Goal: Task Accomplishment & Management: Use online tool/utility

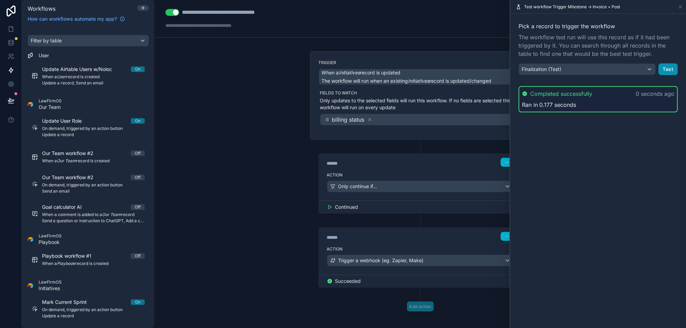
click at [671, 70] on button "Test" at bounding box center [667, 69] width 19 height 12
click at [13, 29] on icon at bounding box center [11, 28] width 7 height 7
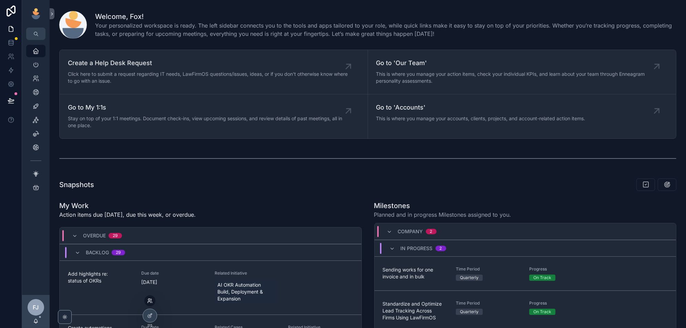
click at [149, 300] on icon at bounding box center [150, 301] width 6 height 6
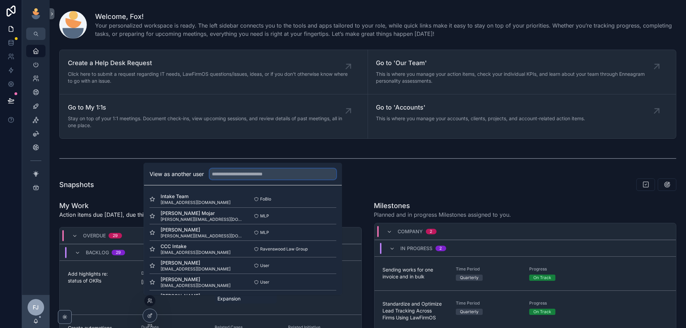
click at [235, 172] on input "text" at bounding box center [272, 173] width 127 height 11
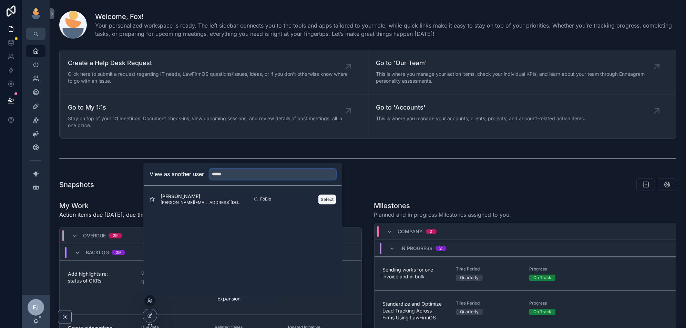
type input "*****"
click at [328, 198] on button "Select" at bounding box center [327, 199] width 18 height 10
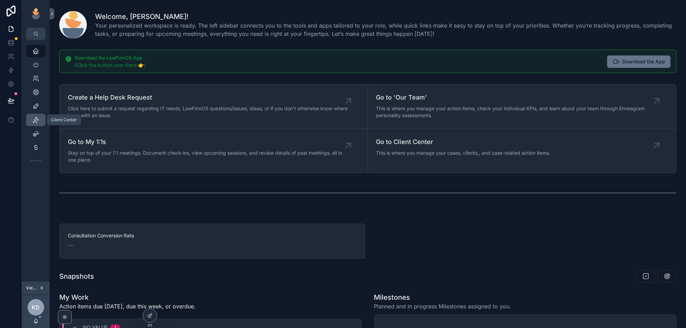
click at [35, 121] on icon "scrollable content" at bounding box center [35, 119] width 7 height 7
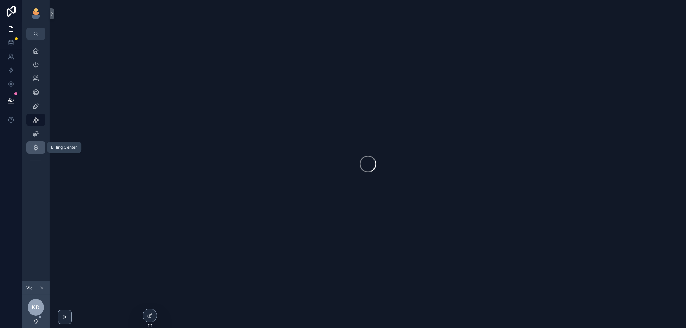
click at [38, 147] on icon "scrollable content" at bounding box center [35, 147] width 7 height 7
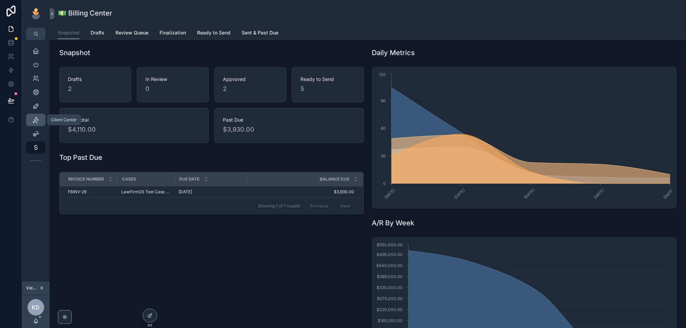
click at [37, 123] on icon "scrollable content" at bounding box center [35, 119] width 7 height 7
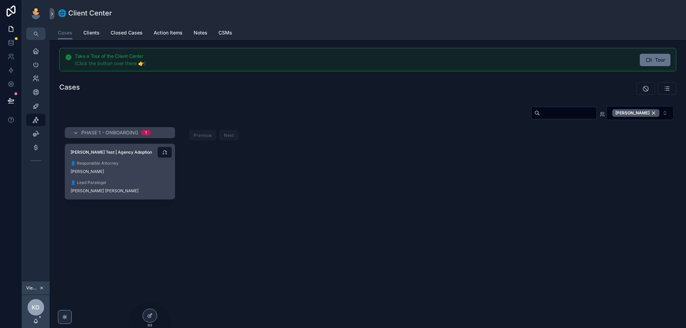
click at [151, 175] on div "[PERSON_NAME] Test | Agency Adoption 👤 Responsible Attorney [PERSON_NAME] 👤 Lea…" at bounding box center [120, 171] width 110 height 55
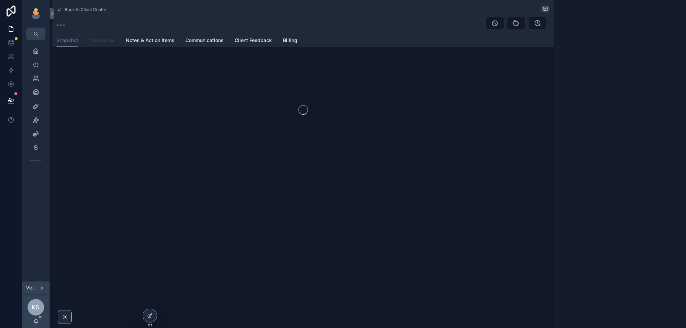
click at [94, 42] on span "Milestones" at bounding box center [101, 40] width 25 height 7
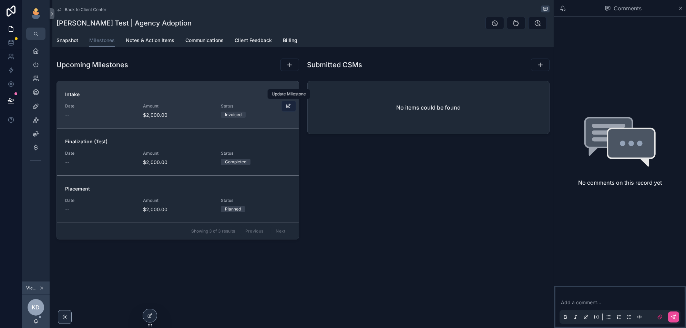
click at [289, 106] on icon "scrollable content" at bounding box center [289, 106] width 6 height 6
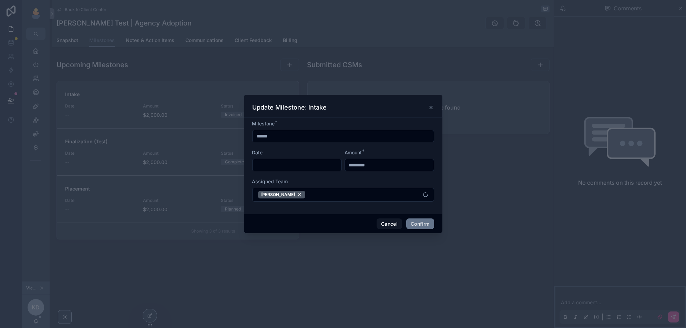
click at [429, 85] on div at bounding box center [343, 164] width 686 height 328
click at [433, 108] on icon at bounding box center [431, 108] width 6 height 6
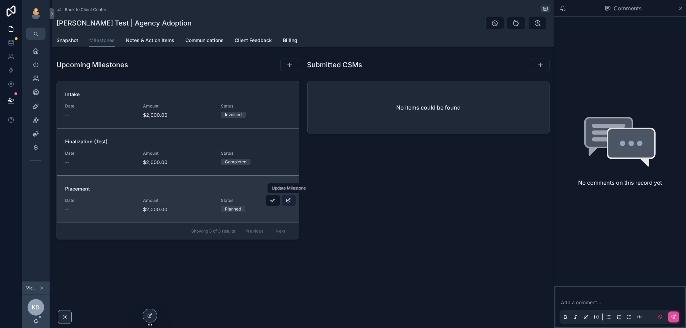
click at [286, 204] on button "scrollable content" at bounding box center [288, 200] width 14 height 11
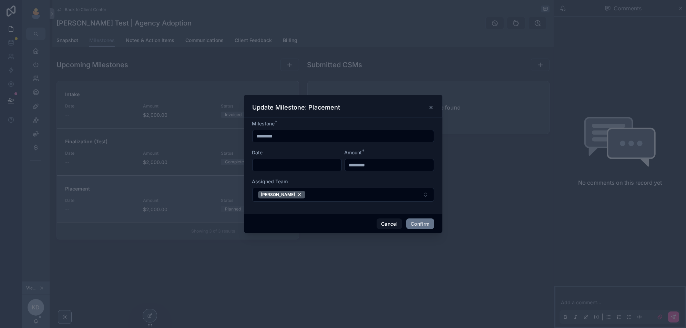
click at [284, 165] on input "text" at bounding box center [297, 165] width 89 height 10
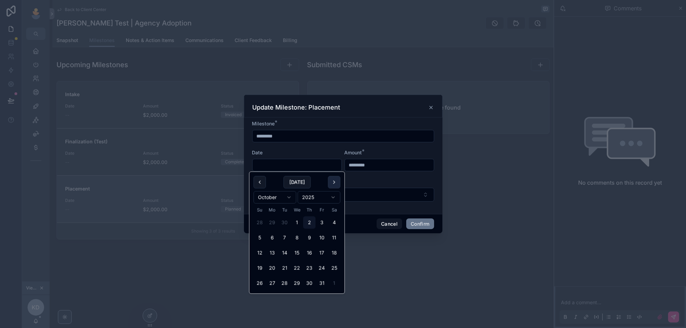
click at [337, 184] on button at bounding box center [334, 182] width 12 height 12
click at [389, 107] on div "Update Milestone: Placement" at bounding box center [343, 107] width 181 height 8
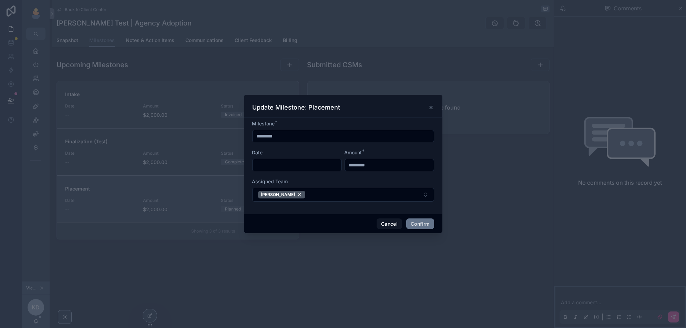
click at [433, 102] on div "Update Milestone: Placement" at bounding box center [343, 106] width 198 height 23
click at [431, 108] on icon at bounding box center [431, 107] width 3 height 3
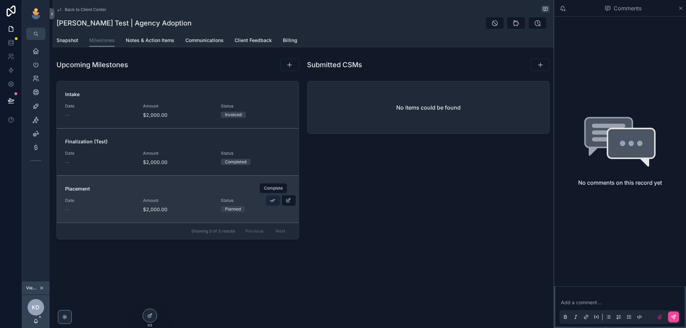
click at [273, 198] on icon "scrollable content" at bounding box center [273, 201] width 6 height 6
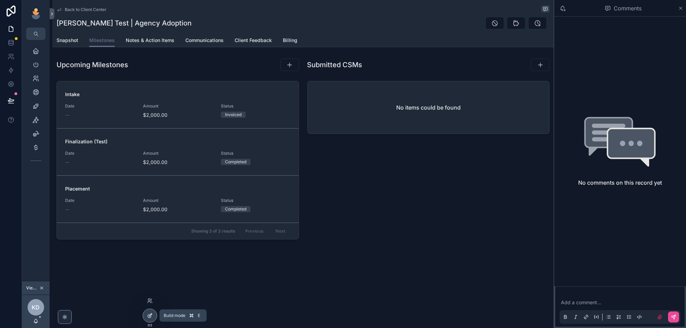
click at [150, 316] on icon at bounding box center [150, 314] width 3 height 3
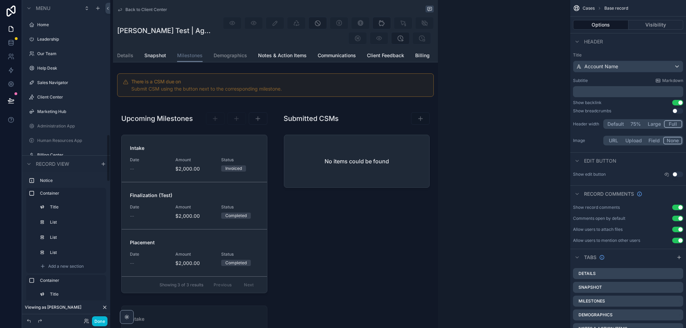
scroll to position [905, 0]
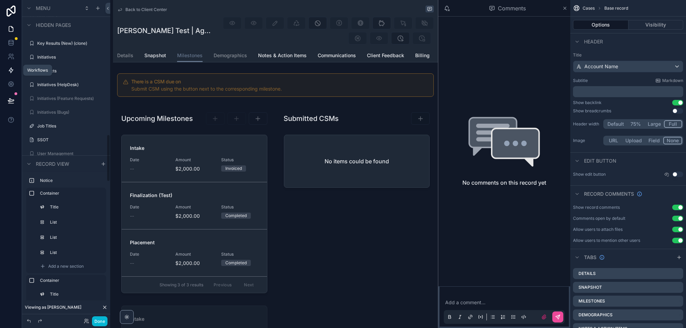
click at [12, 70] on icon at bounding box center [11, 70] width 4 height 5
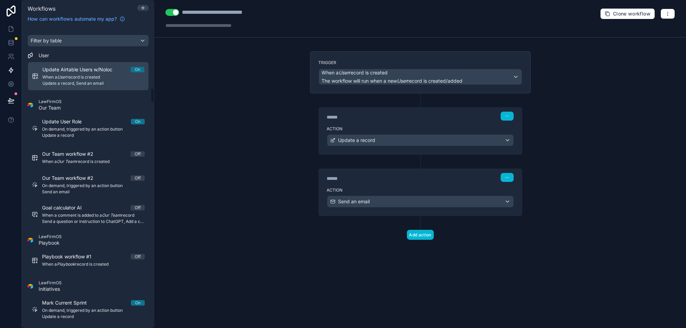
scroll to position [566, 0]
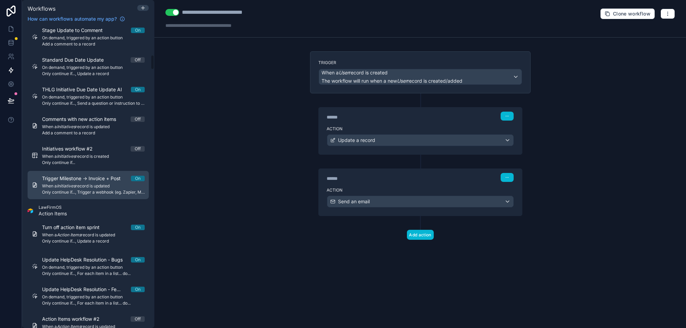
click at [78, 189] on span "Only continue if..., Trigger a webhook (eg. Zapier, Make)" at bounding box center [93, 192] width 103 height 6
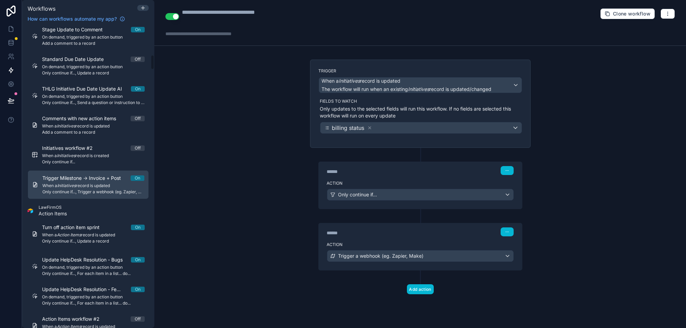
scroll to position [566, 0]
click at [407, 148] on div "****** Step 1 Action Only continue if..." at bounding box center [420, 178] width 220 height 61
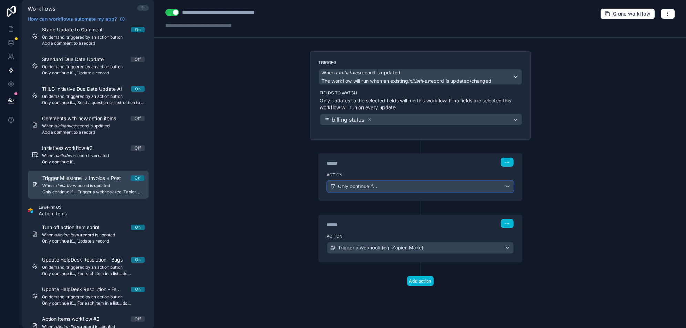
click at [394, 181] on div "Only continue if..." at bounding box center [420, 186] width 186 height 11
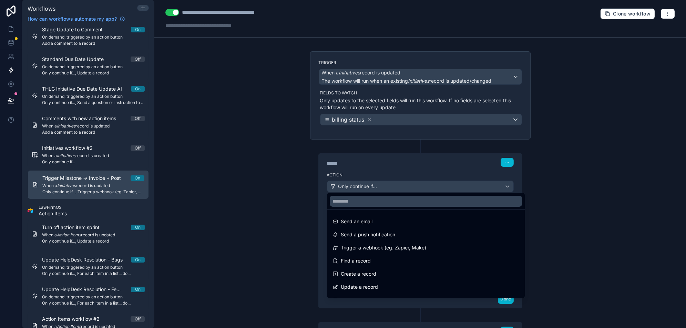
click at [394, 181] on div at bounding box center [343, 164] width 686 height 328
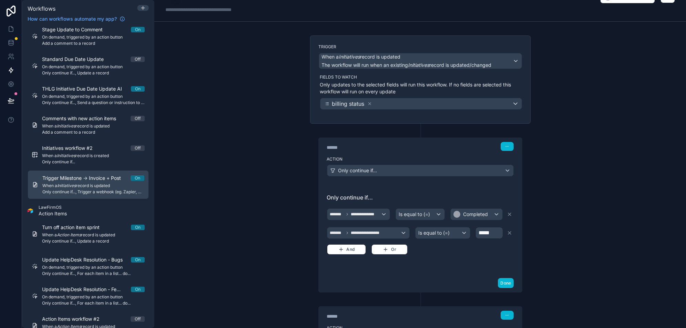
scroll to position [0, 0]
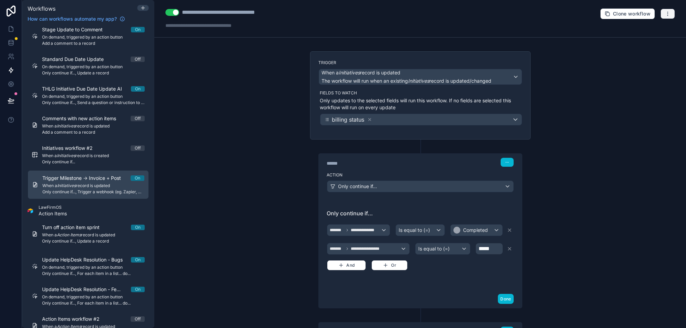
click at [664, 14] on button "button" at bounding box center [667, 14] width 14 height 10
click at [642, 43] on span "Run history" at bounding box center [649, 41] width 33 height 6
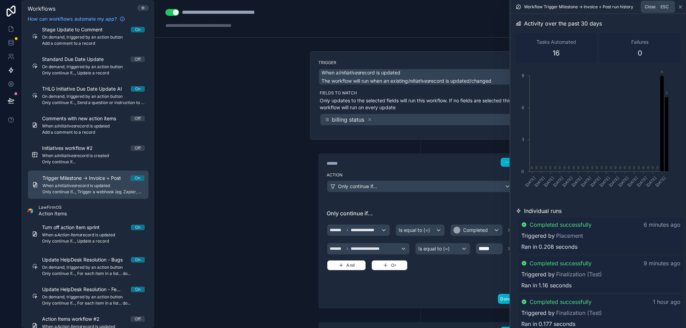
click at [679, 7] on icon at bounding box center [681, 7] width 6 height 6
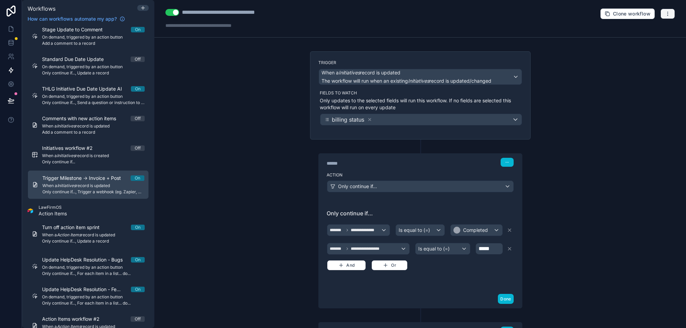
click at [668, 14] on icon "button" at bounding box center [668, 14] width 6 height 6
click at [653, 29] on span "Test workflow" at bounding box center [649, 30] width 33 height 6
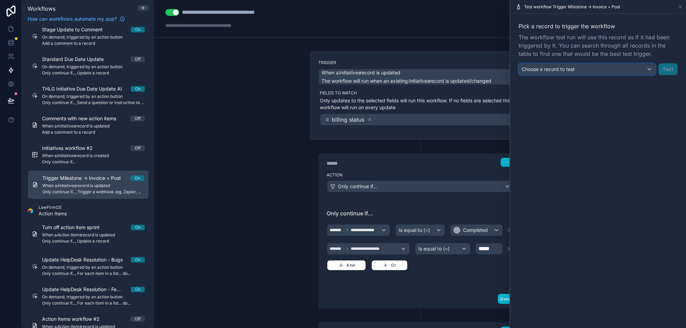
click at [577, 74] on div "Choose a record to test" at bounding box center [587, 69] width 136 height 11
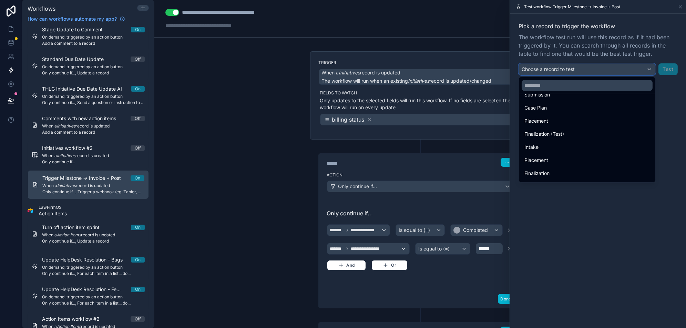
scroll to position [102, 0]
click at [573, 134] on div "Finalization (Test)" at bounding box center [586, 134] width 125 height 8
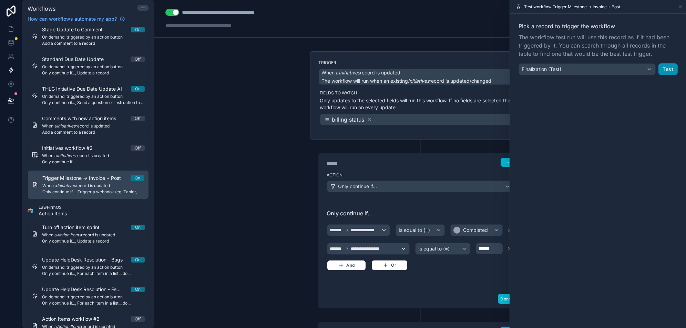
click at [664, 72] on button "Test" at bounding box center [667, 69] width 19 height 12
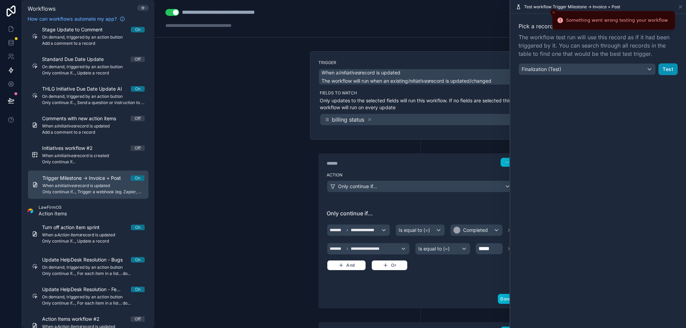
click at [665, 71] on button "Test" at bounding box center [667, 69] width 19 height 12
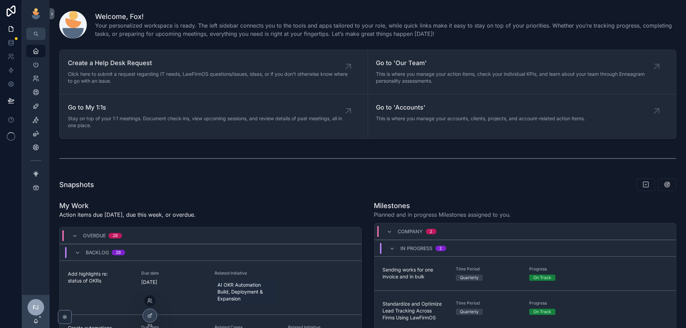
click at [149, 304] on div at bounding box center [149, 300] width 11 height 11
click at [149, 301] on icon at bounding box center [149, 301] width 3 height 1
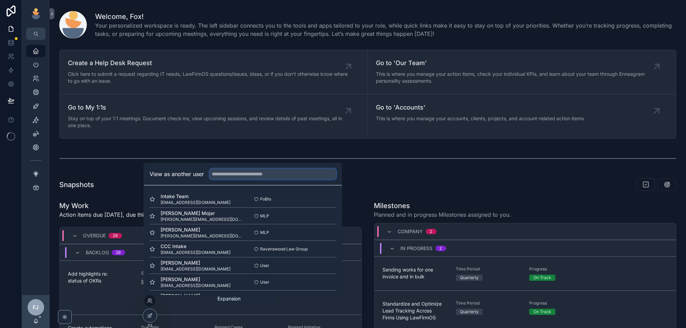
click at [254, 173] on input "text" at bounding box center [272, 173] width 127 height 11
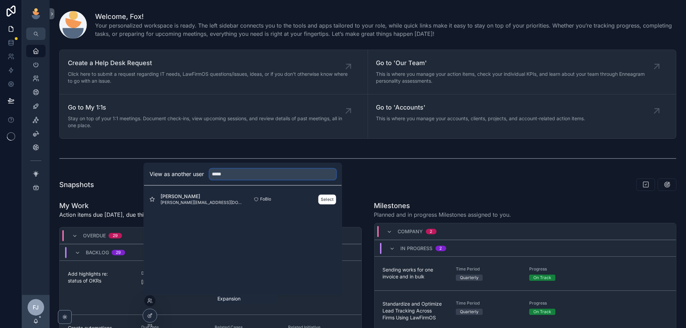
type input "*****"
click at [317, 200] on div "FoBlo Select" at bounding box center [289, 199] width 93 height 10
click at [325, 200] on button "Select" at bounding box center [327, 199] width 18 height 10
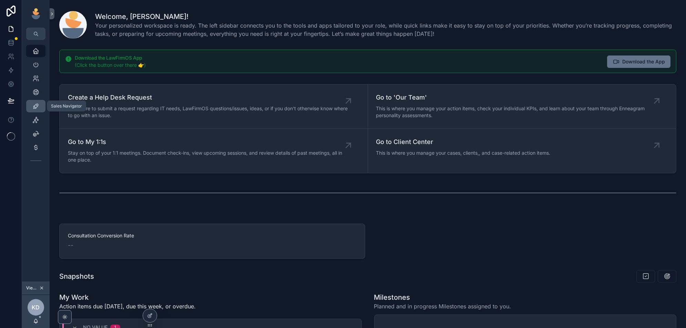
click at [36, 108] on icon "scrollable content" at bounding box center [35, 106] width 7 height 7
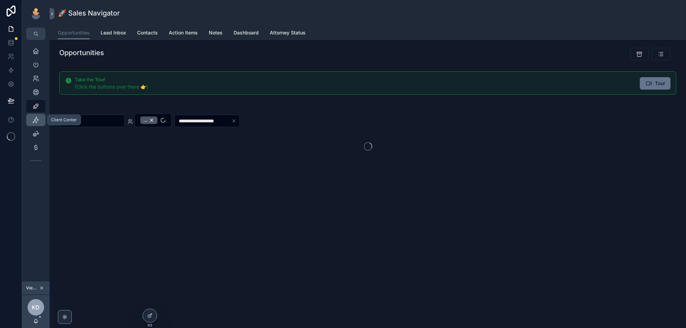
click at [35, 121] on icon "scrollable content" at bounding box center [35, 119] width 7 height 7
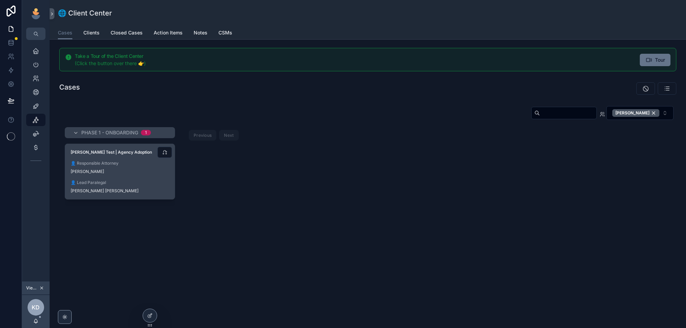
click at [135, 181] on span "👤 Lead Paralegal" at bounding box center [120, 183] width 99 height 6
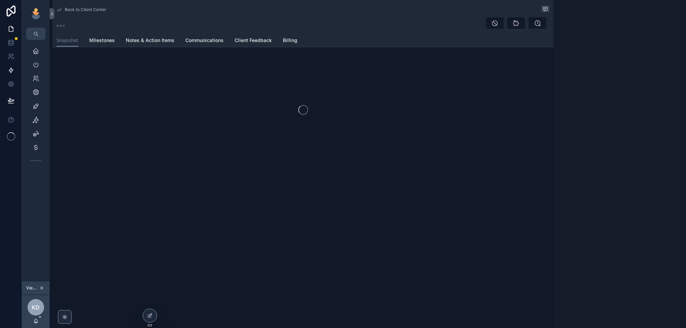
click at [10, 70] on icon at bounding box center [11, 70] width 7 height 7
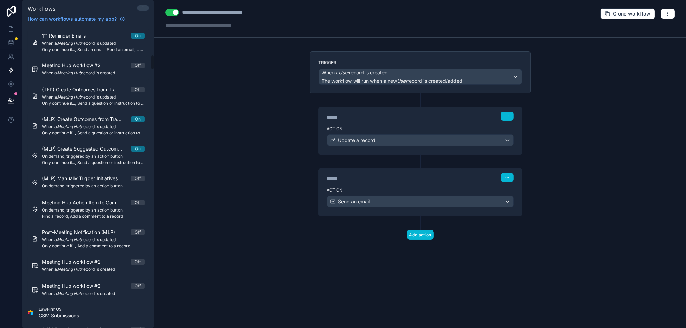
scroll to position [566, 0]
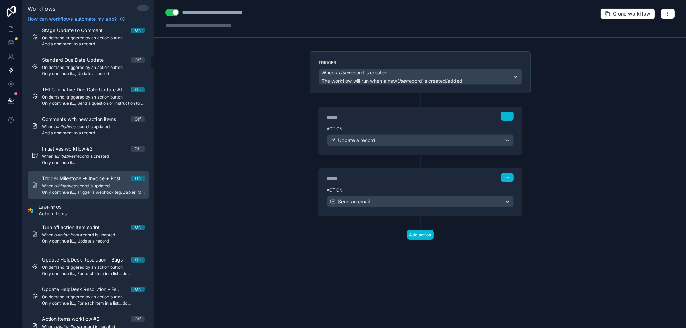
click at [114, 188] on div "Trigger Milestone -> Invoice + Post On When a Initiatives record is updated Onl…" at bounding box center [93, 185] width 103 height 20
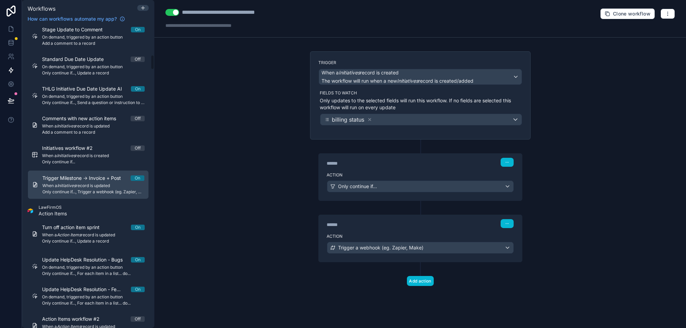
scroll to position [566, 0]
click at [669, 16] on icon "button" at bounding box center [668, 14] width 6 height 6
click at [655, 27] on span "Test workflow" at bounding box center [649, 30] width 33 height 6
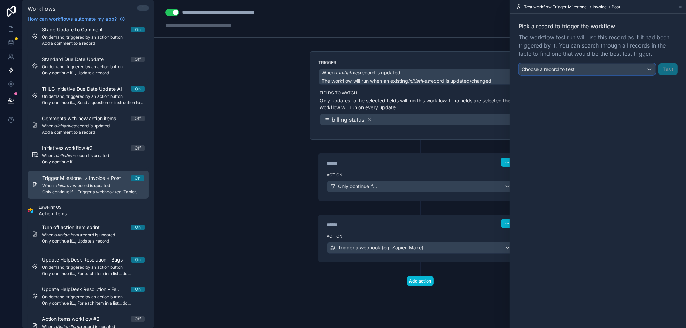
click at [588, 68] on div "Choose a record to test" at bounding box center [587, 69] width 136 height 11
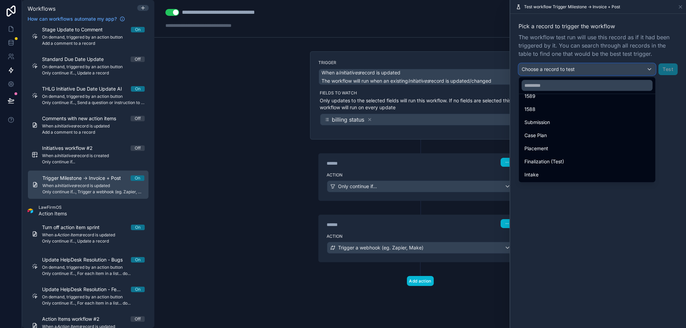
scroll to position [86, 0]
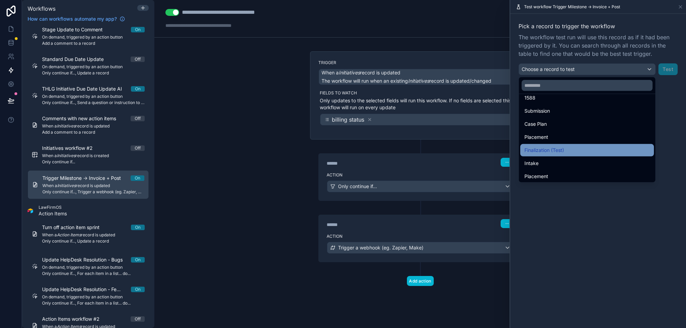
click at [557, 152] on span "Finalization (Test)" at bounding box center [544, 150] width 40 height 8
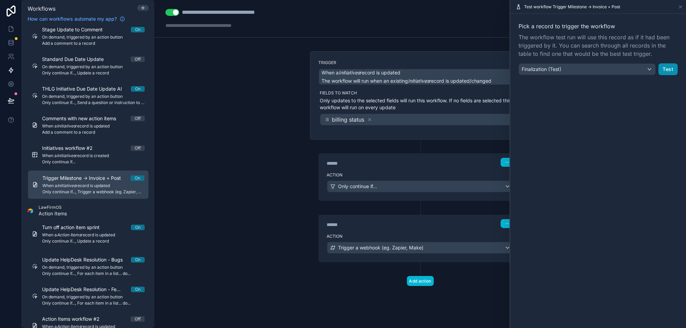
click at [668, 70] on button "Test" at bounding box center [667, 69] width 19 height 12
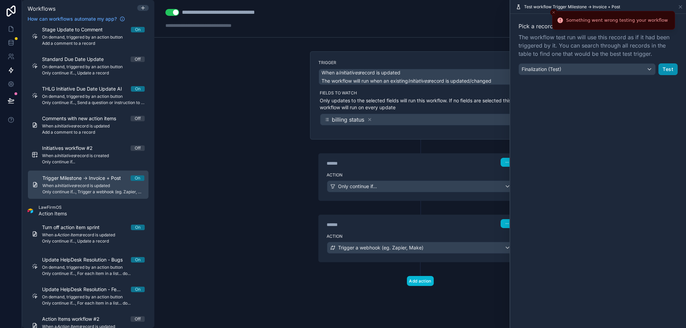
click at [668, 70] on button "Test" at bounding box center [667, 69] width 19 height 12
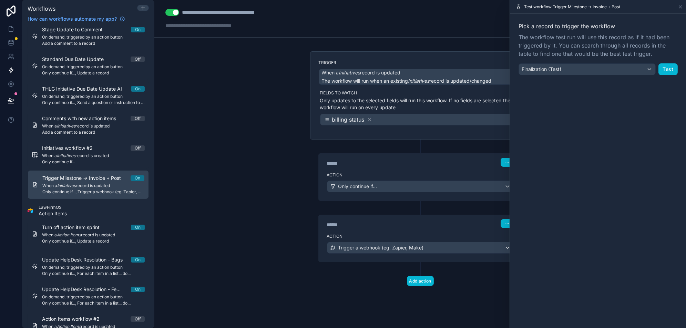
click at [574, 75] on div "Pick a record to trigger the workflow The workflow test run will use this recor…" at bounding box center [598, 49] width 176 height 70
click at [576, 72] on div "Finalization (Test)" at bounding box center [587, 69] width 136 height 11
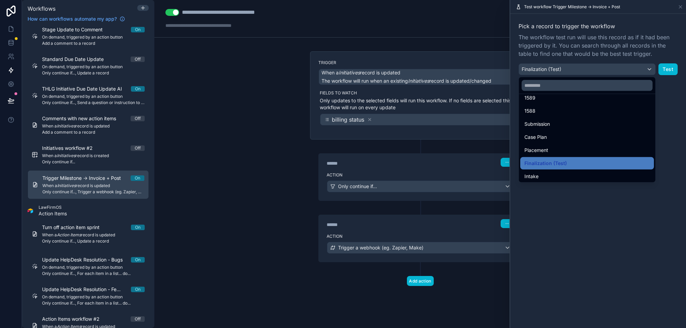
click at [657, 117] on div at bounding box center [598, 164] width 176 height 328
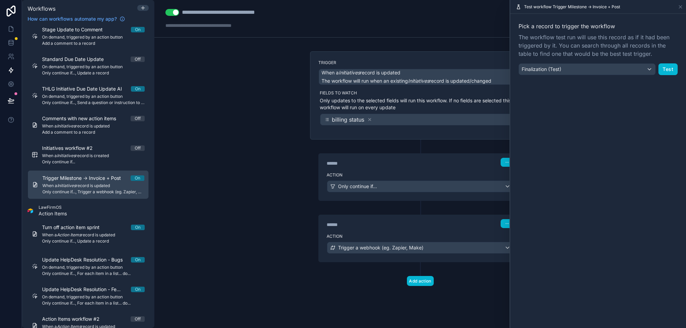
click at [219, 153] on div "**********" at bounding box center [420, 164] width 532 height 328
click at [410, 185] on div "Only continue if..." at bounding box center [420, 186] width 186 height 11
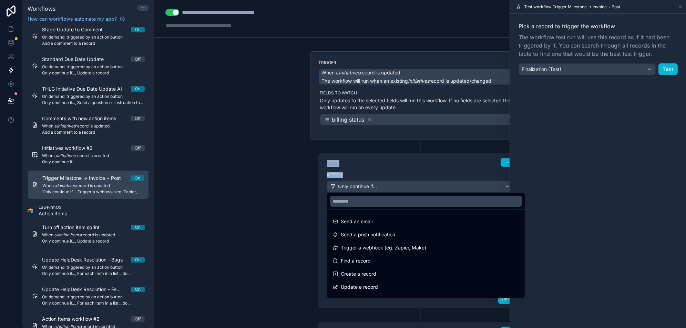
click at [410, 185] on div at bounding box center [343, 164] width 686 height 328
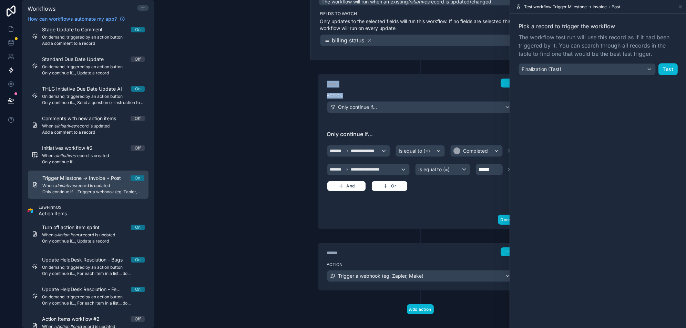
scroll to position [82, 0]
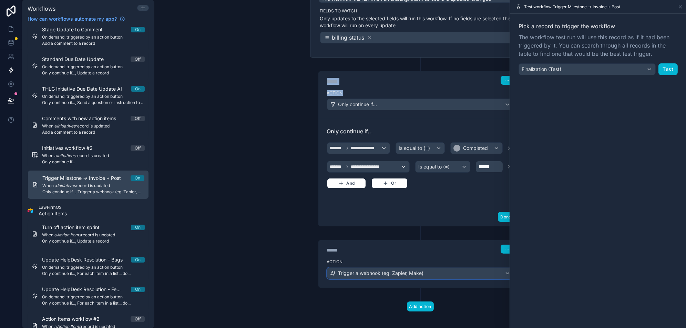
click at [439, 268] on div "Trigger a webhook (eg. Zapier, Make)" at bounding box center [420, 273] width 186 height 11
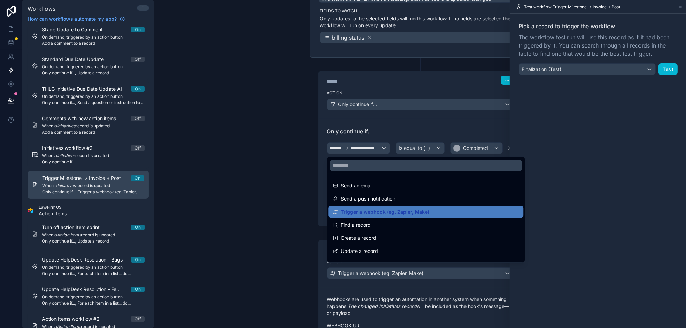
click at [439, 267] on div at bounding box center [343, 164] width 686 height 328
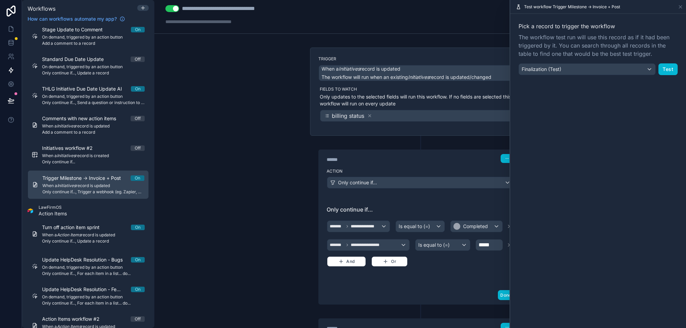
scroll to position [0, 0]
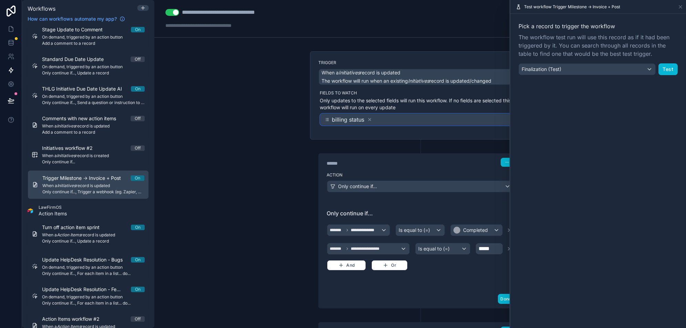
click at [409, 119] on div "billing status" at bounding box center [420, 119] width 201 height 11
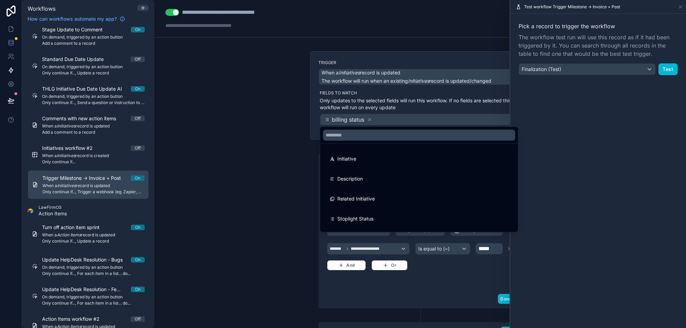
click at [409, 119] on div at bounding box center [343, 164] width 686 height 328
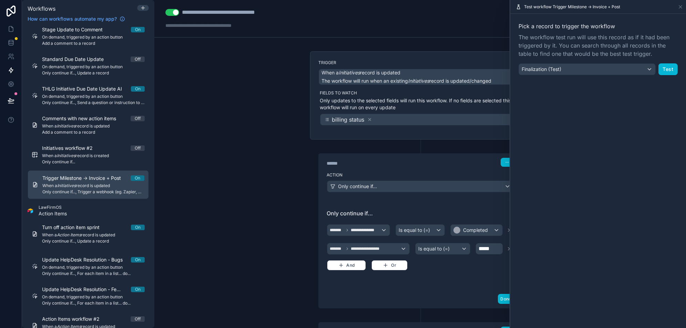
click at [216, 109] on div "**********" at bounding box center [420, 164] width 532 height 328
click at [571, 56] on span "The workflow test run will use this record as if it had been triggered by it. Y…" at bounding box center [597, 45] width 159 height 25
click at [571, 68] on div "Finalization (Test)" at bounding box center [587, 69] width 136 height 11
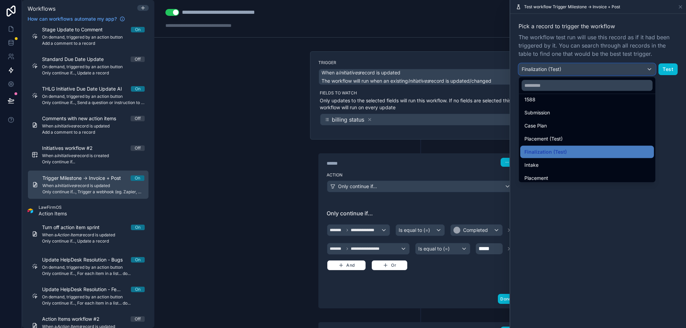
scroll to position [99, 0]
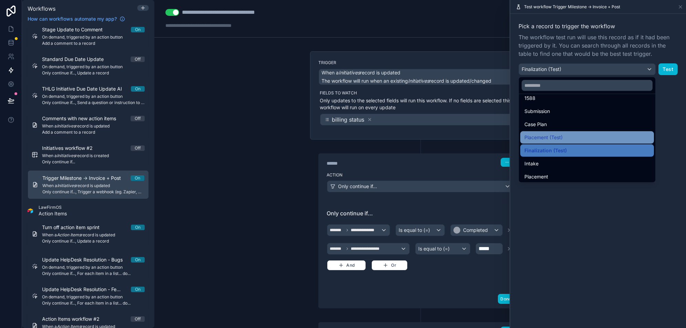
click at [609, 138] on div "Placement (Test)" at bounding box center [586, 137] width 125 height 8
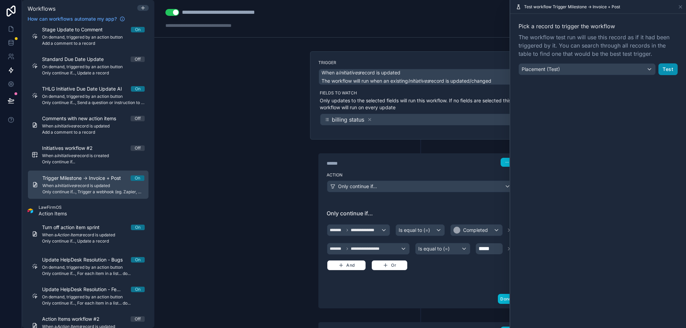
click at [666, 71] on button "Test" at bounding box center [667, 69] width 19 height 12
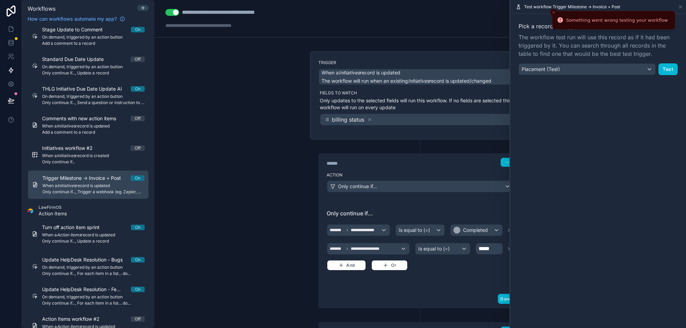
click at [555, 12] on icon "Close toast" at bounding box center [554, 12] width 4 height 4
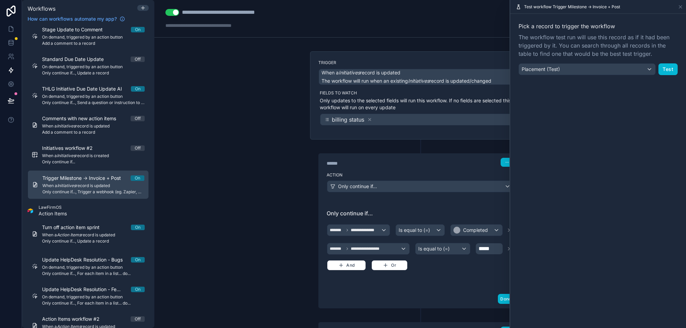
click at [682, 10] on div "Test workflow Trigger Milestone -> Invoice + Post" at bounding box center [598, 6] width 170 height 13
click at [681, 8] on icon at bounding box center [680, 7] width 3 height 3
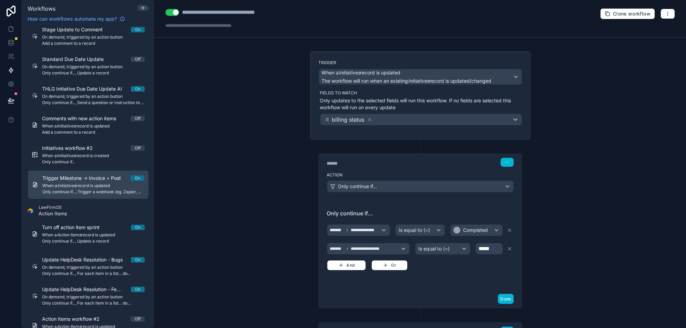
click at [267, 158] on div "**********" at bounding box center [420, 164] width 532 height 328
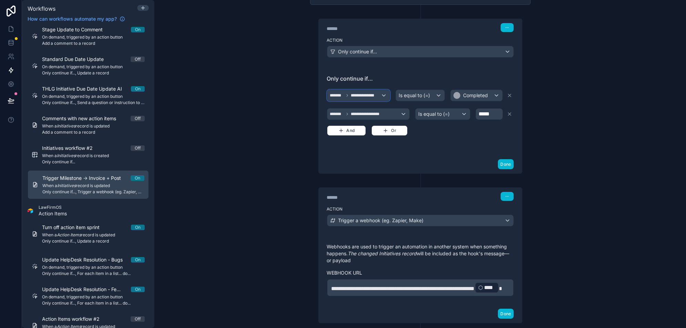
click at [374, 93] on span "**********" at bounding box center [363, 96] width 24 height 6
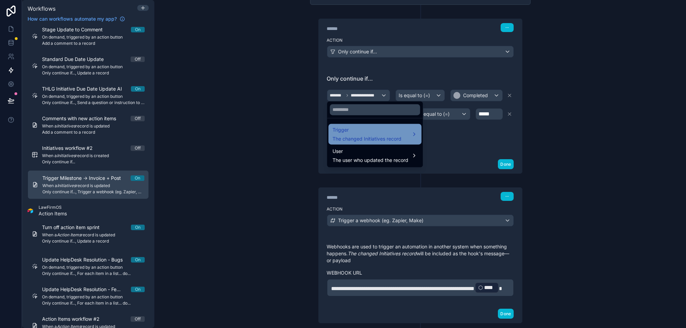
click at [401, 139] on span "The changed Initiatives record" at bounding box center [366, 138] width 69 height 7
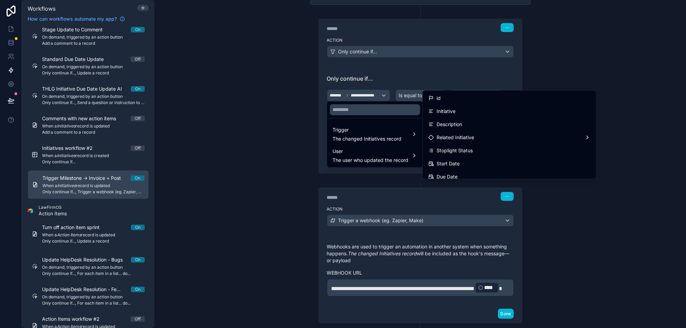
click at [245, 131] on div at bounding box center [343, 164] width 686 height 328
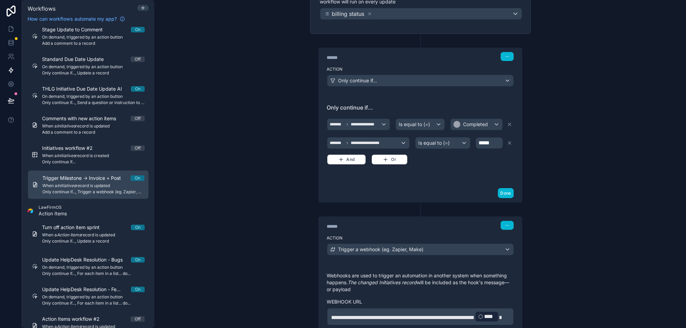
scroll to position [166, 0]
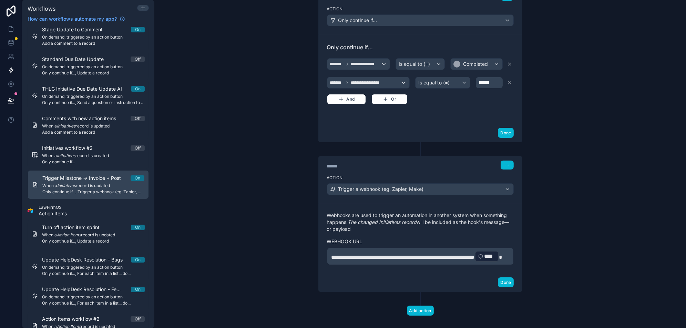
click at [423, 263] on p "**********" at bounding box center [420, 256] width 178 height 12
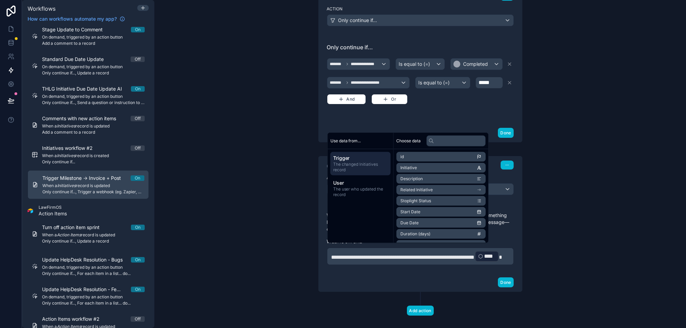
click at [331, 255] on span "**********" at bounding box center [402, 257] width 143 height 5
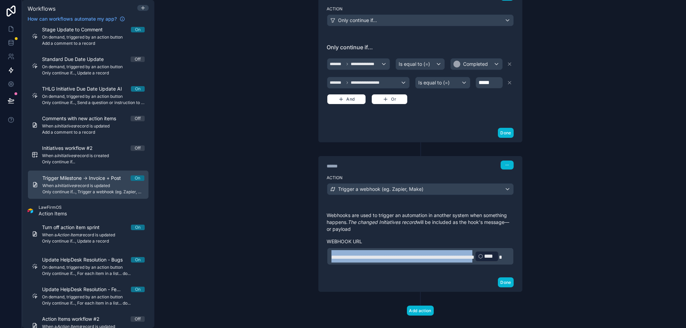
click at [355, 260] on span "**********" at bounding box center [402, 257] width 143 height 5
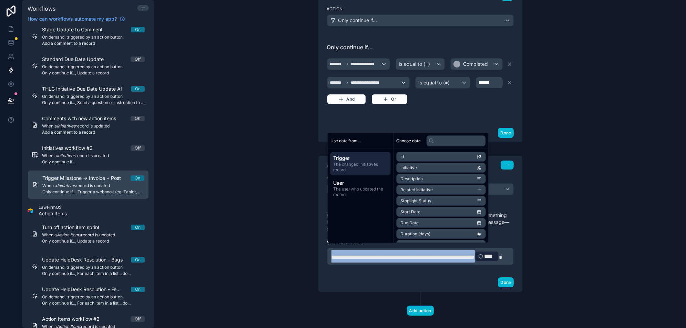
copy span "**********"
